Goal: Transaction & Acquisition: Register for event/course

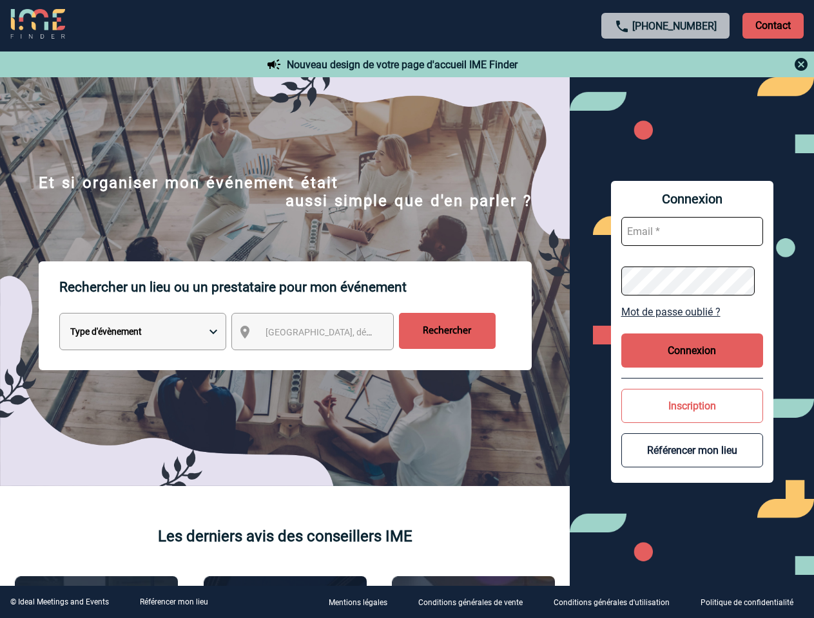
click at [407, 309] on p "Rechercher un lieu ou un prestataire pour mon événement" at bounding box center [295, 288] width 472 height 52
click at [772, 25] on p "Contact" at bounding box center [772, 26] width 61 height 26
click at [666, 64] on div at bounding box center [665, 64] width 287 height 15
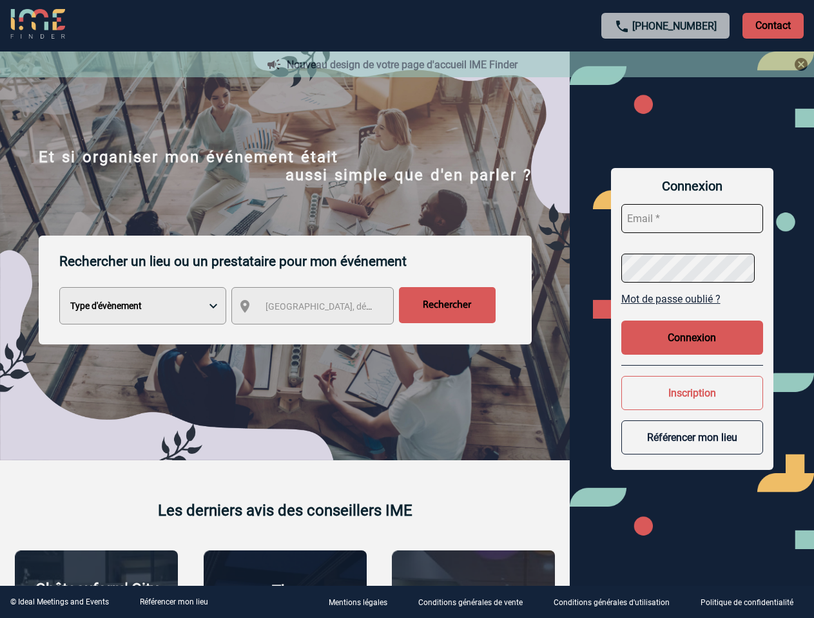
click at [324, 334] on div at bounding box center [407, 309] width 814 height 618
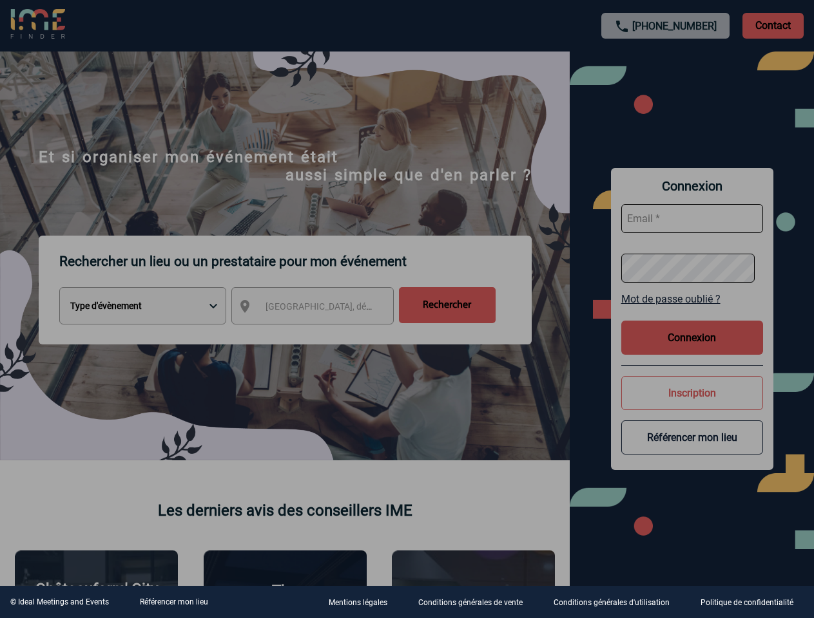
click at [692, 312] on div at bounding box center [407, 309] width 814 height 618
click at [692, 350] on div at bounding box center [407, 309] width 814 height 618
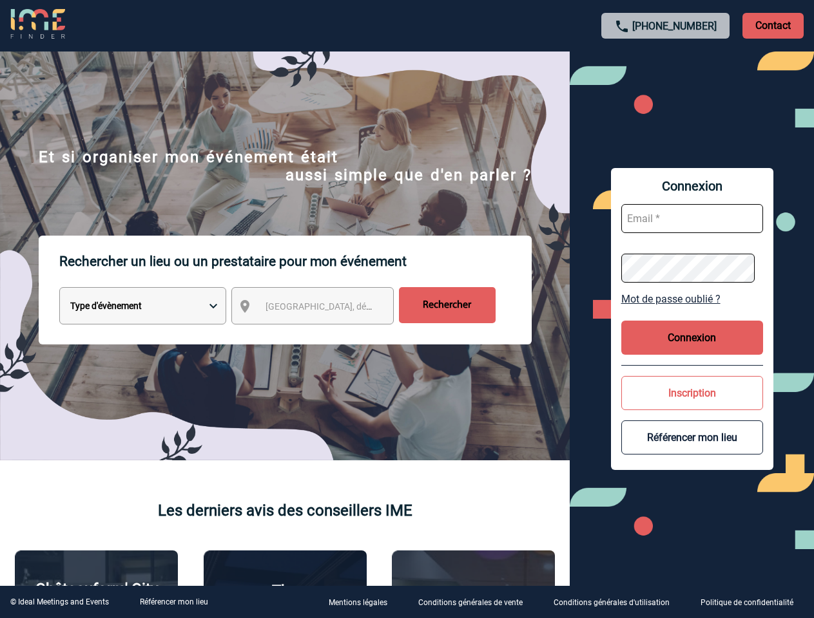
click at [692, 406] on button "Inscription" at bounding box center [692, 393] width 142 height 34
click at [692, 450] on div at bounding box center [392, 298] width 785 height 597
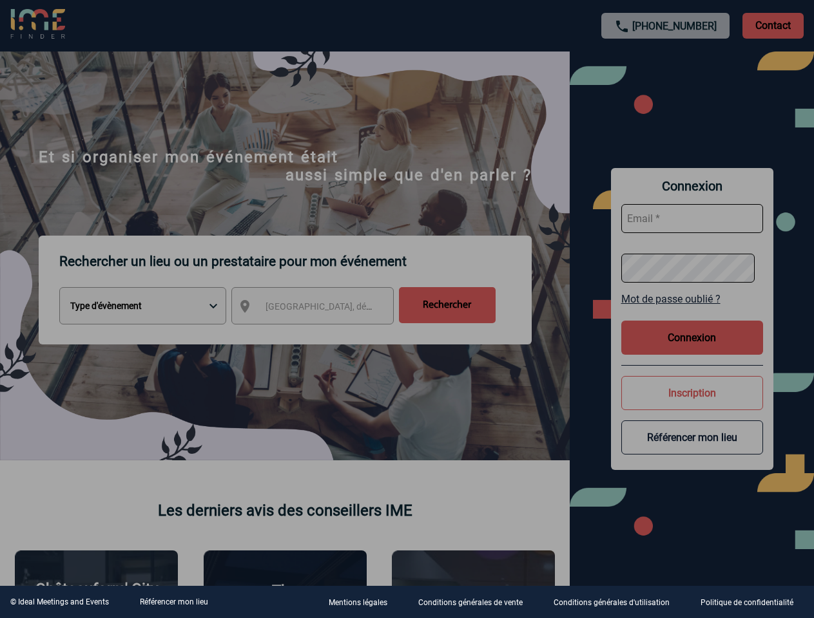
click at [173, 602] on link "Référencer mon lieu" at bounding box center [174, 602] width 68 height 9
